Goal: Task Accomplishment & Management: Manage account settings

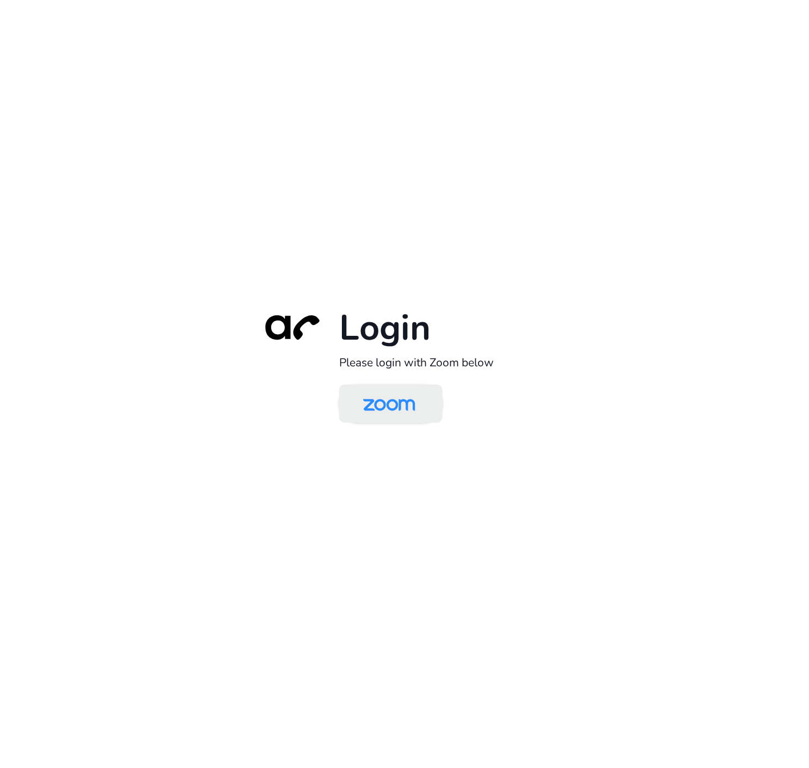
click at [400, 417] on img at bounding box center [389, 404] width 75 height 35
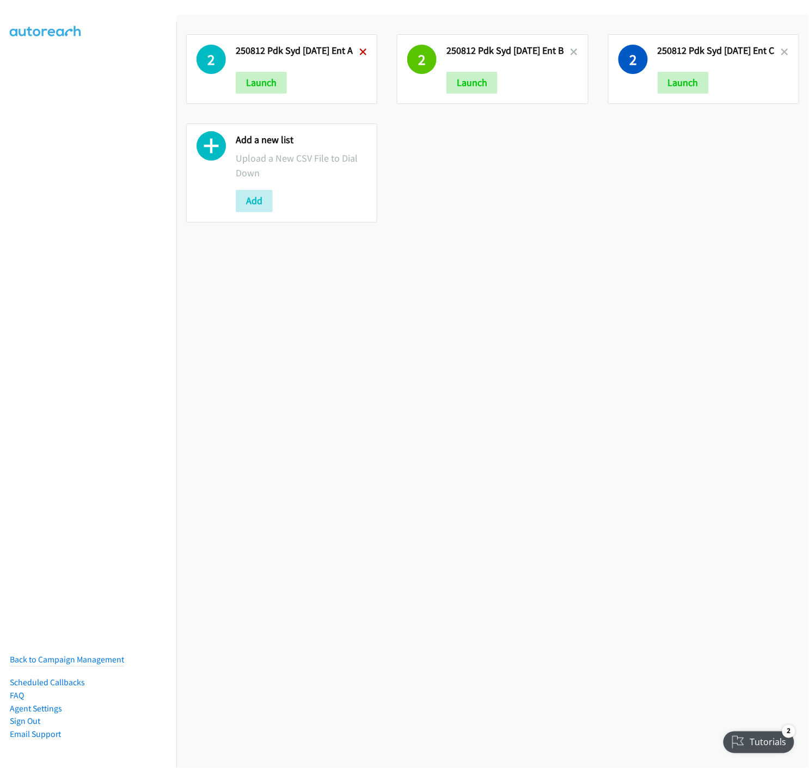
click at [361, 53] on icon at bounding box center [363, 53] width 8 height 8
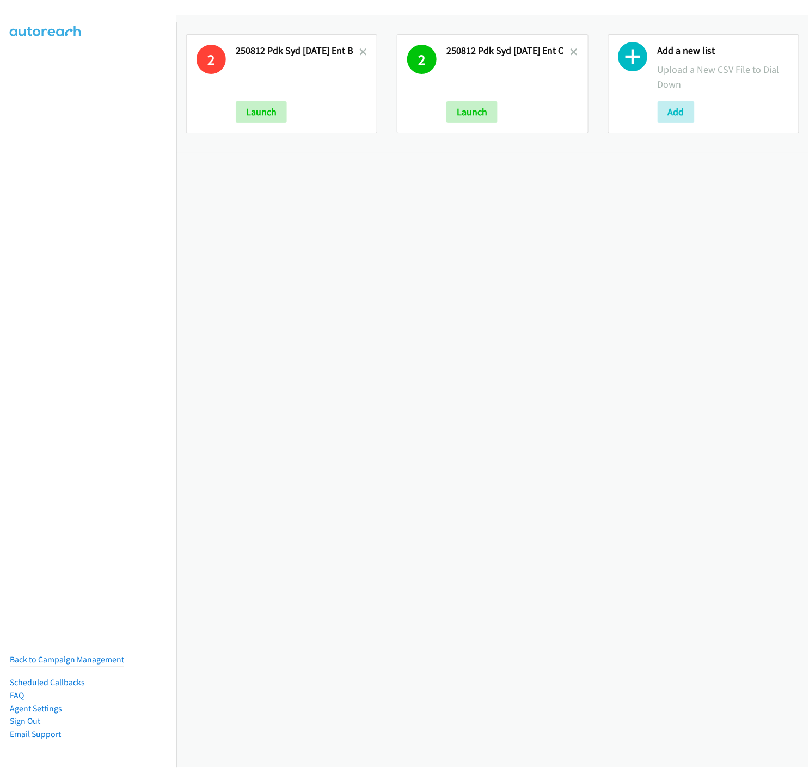
click at [361, 53] on icon at bounding box center [363, 53] width 8 height 8
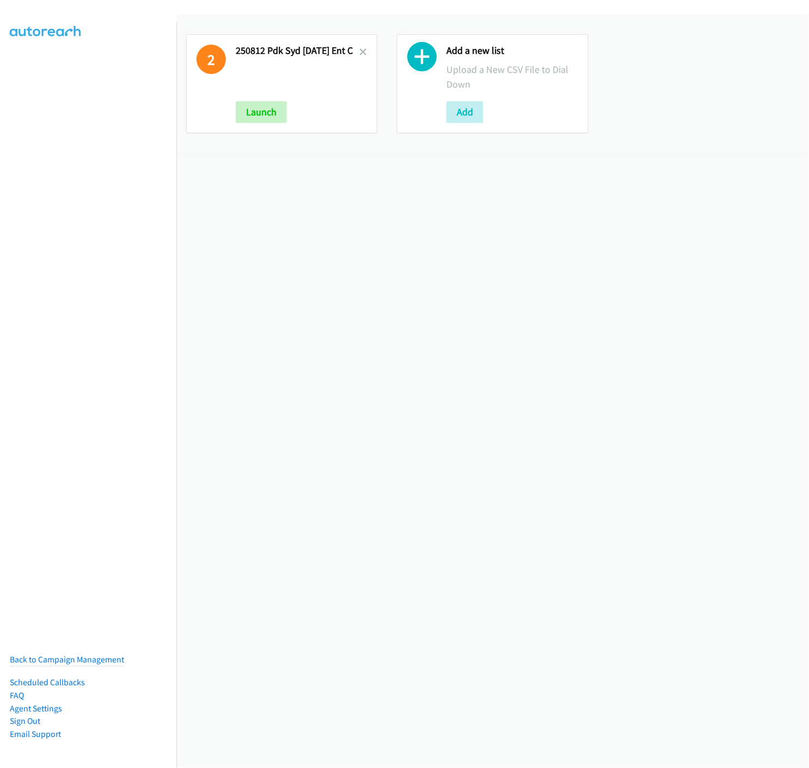
click at [361, 53] on icon at bounding box center [363, 53] width 8 height 8
